Goal: Check status

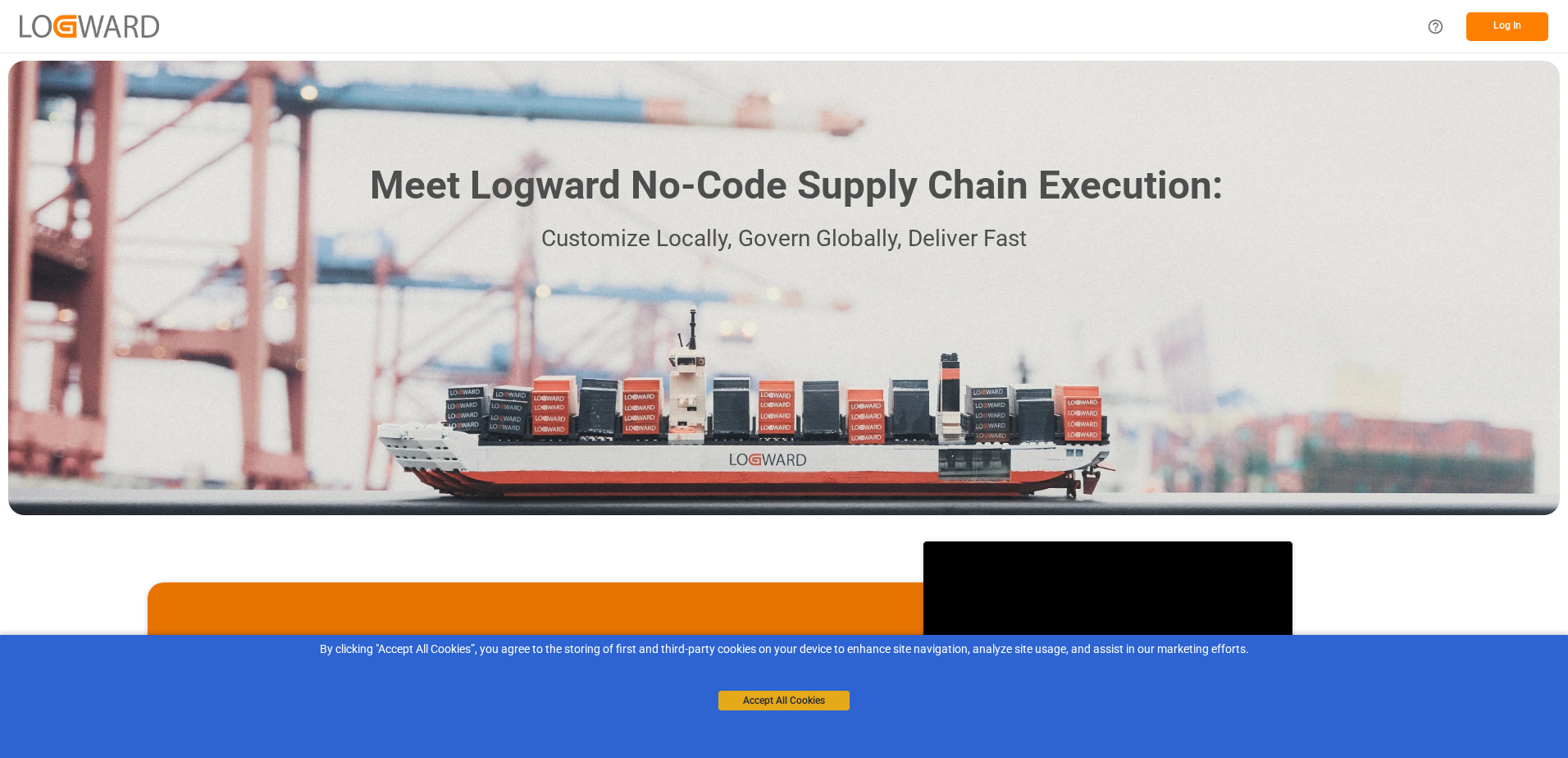
click at [815, 697] on button "Accept All Cookies" at bounding box center [783, 699] width 131 height 20
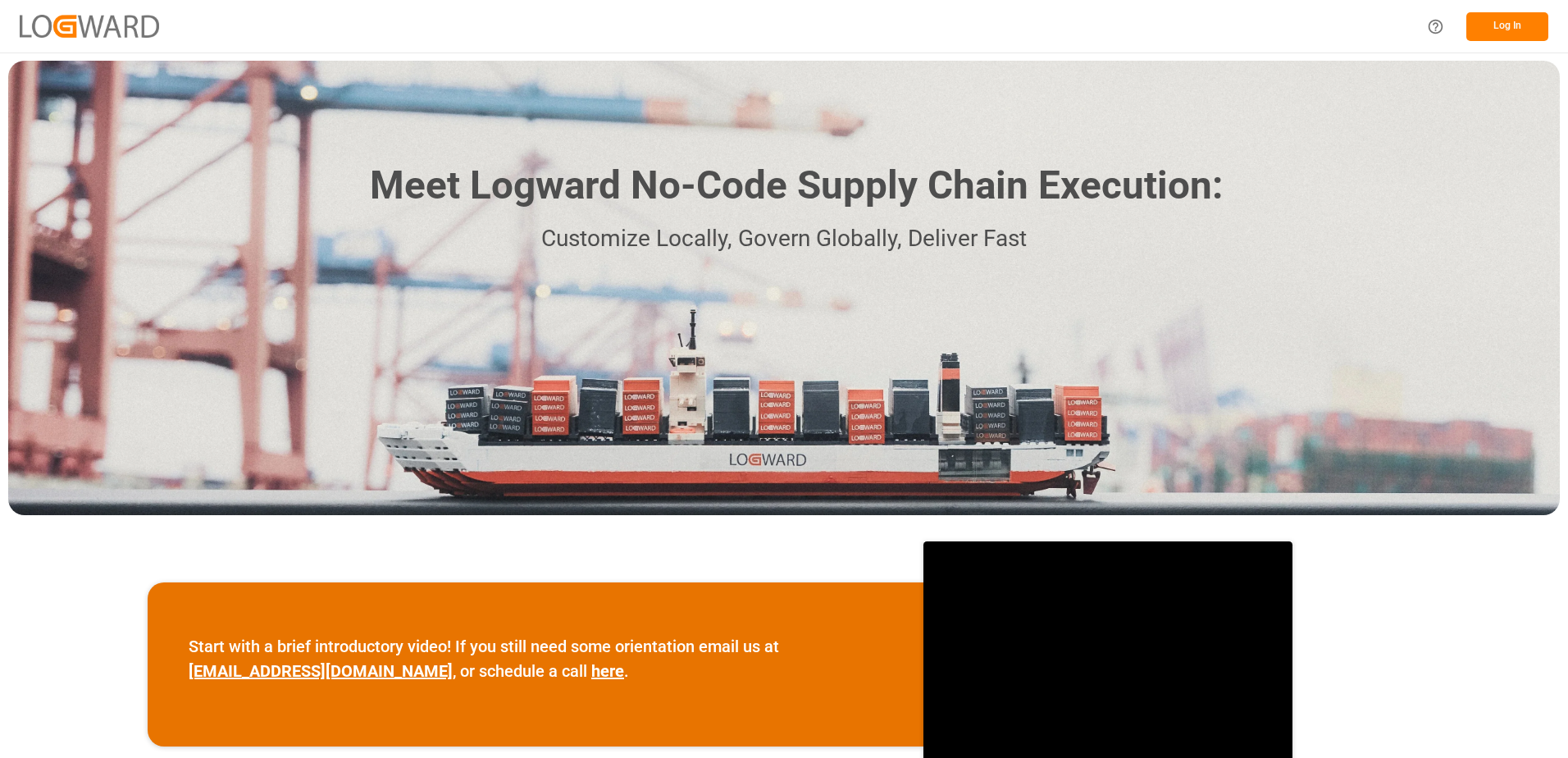
click at [1501, 18] on button "Log In" at bounding box center [1507, 26] width 82 height 29
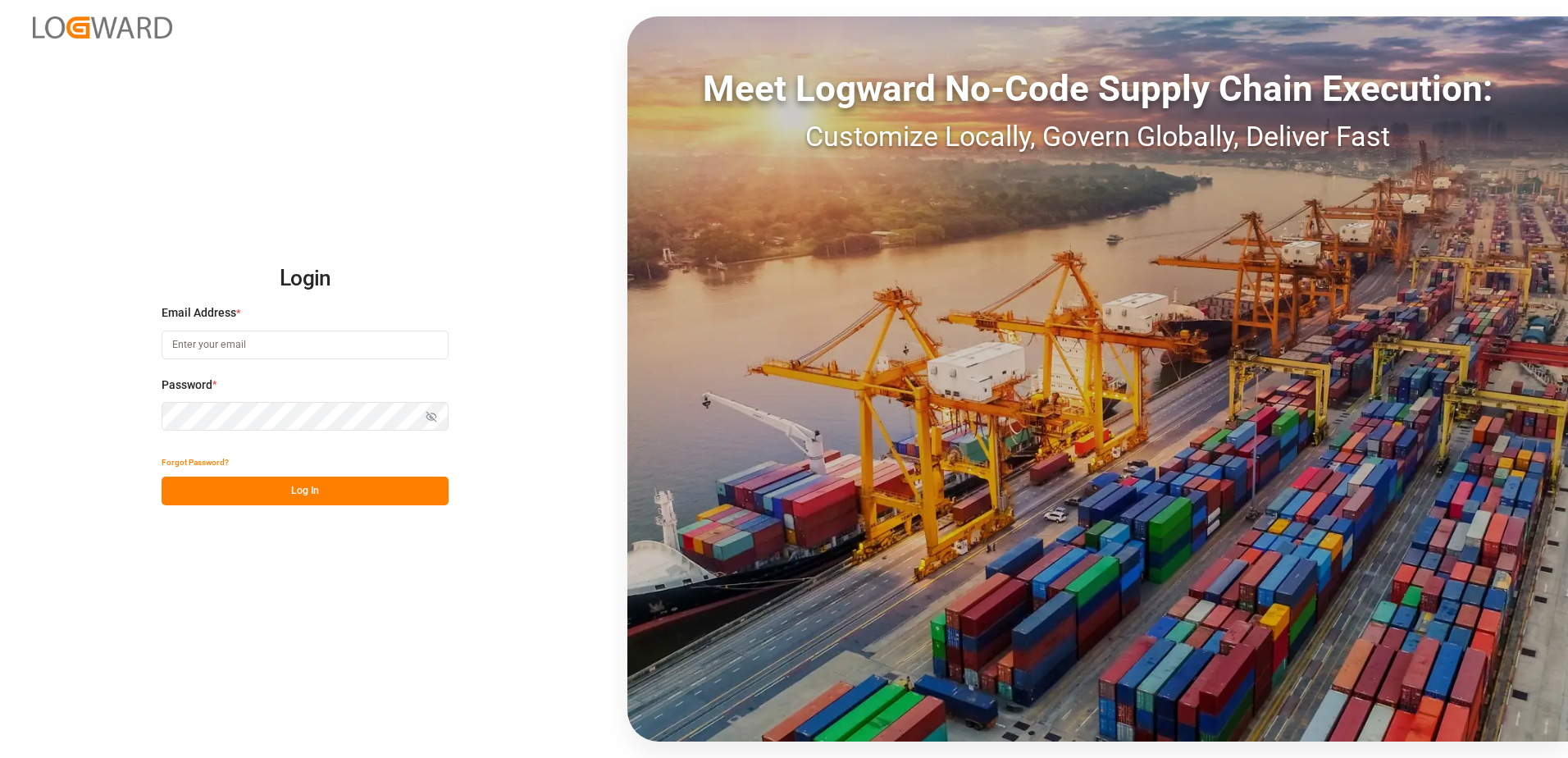
click at [322, 340] on input at bounding box center [304, 345] width 287 height 29
type input "[EMAIL_ADDRESS][DOMAIN_NAME]"
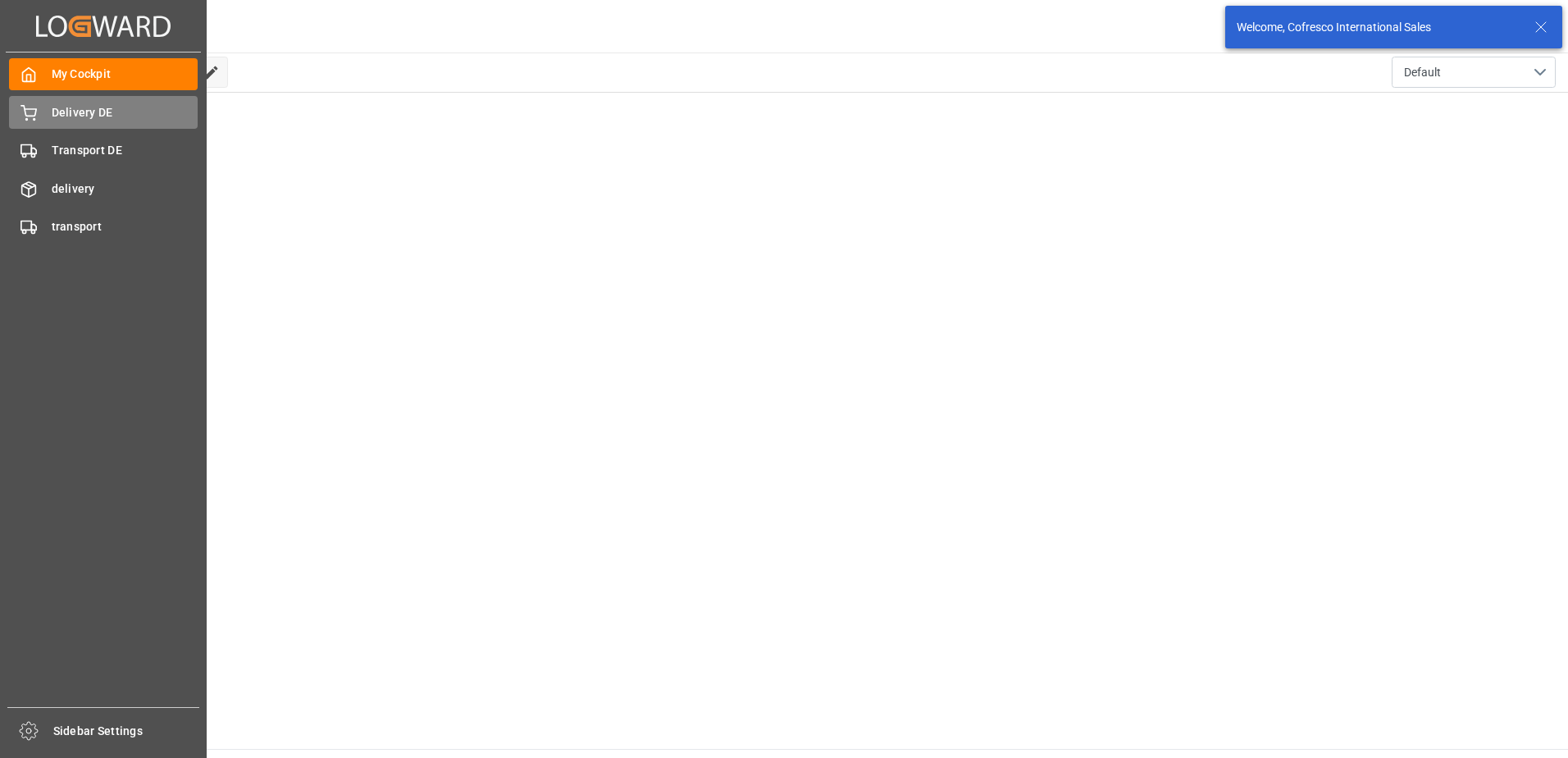
click at [41, 115] on div "Delivery DE Delivery DE" at bounding box center [103, 112] width 189 height 32
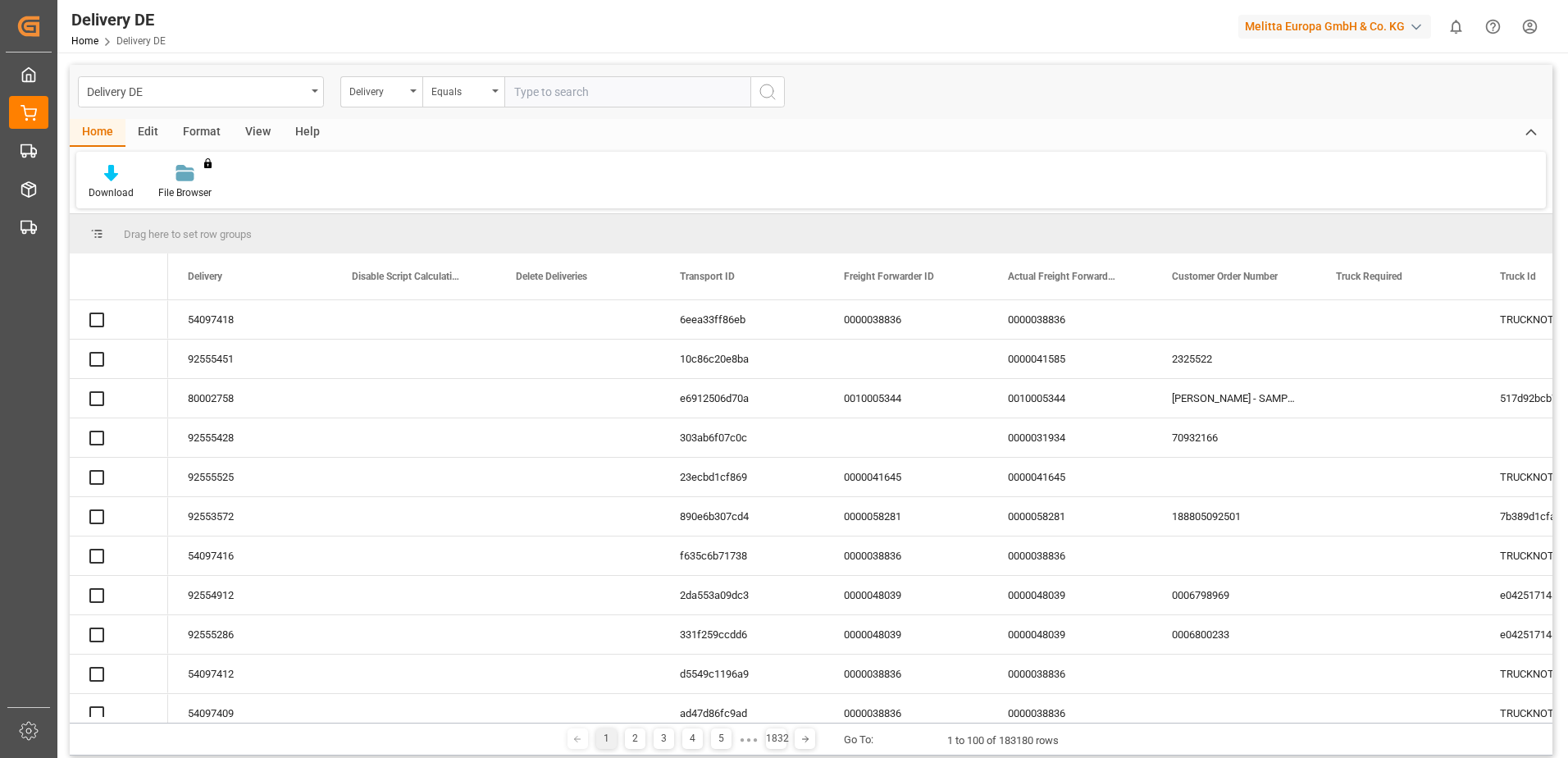
click at [525, 93] on input "text" at bounding box center [628, 91] width 246 height 31
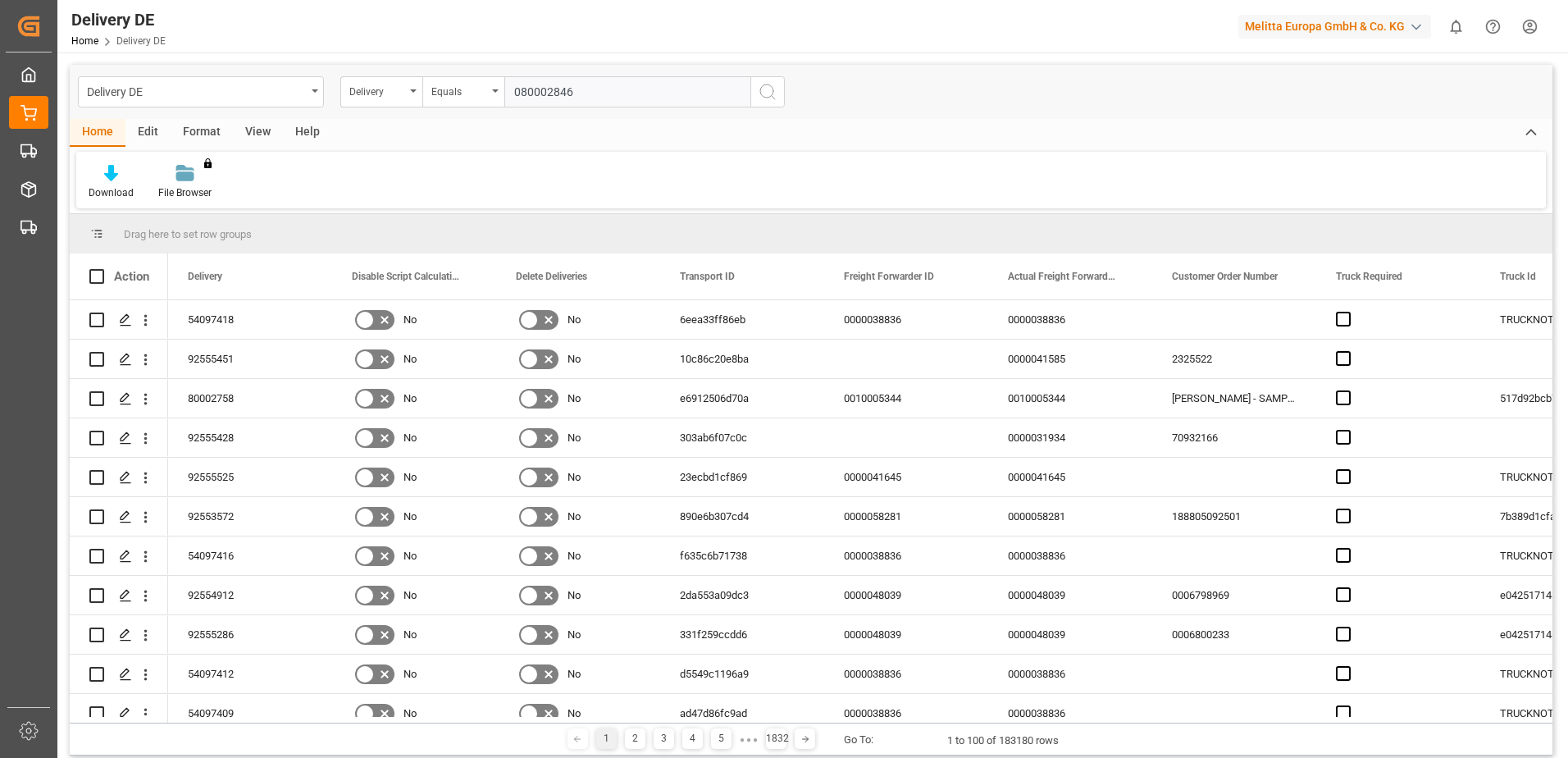
click at [520, 93] on input "080002846" at bounding box center [628, 91] width 246 height 31
type input "80002846"
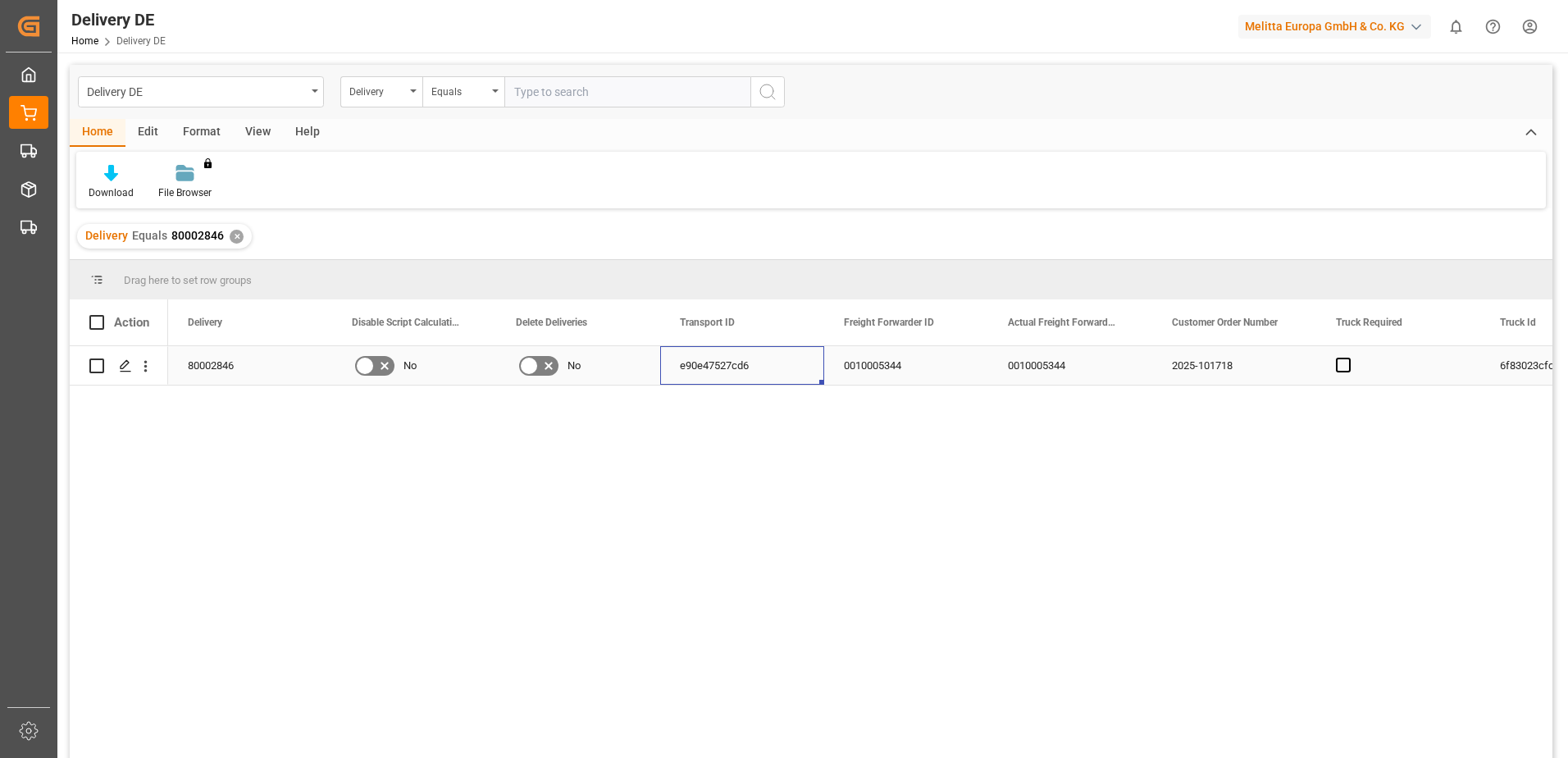
click at [717, 367] on div "e90e47527cd6" at bounding box center [742, 365] width 164 height 38
